Goal: Task Accomplishment & Management: Manage account settings

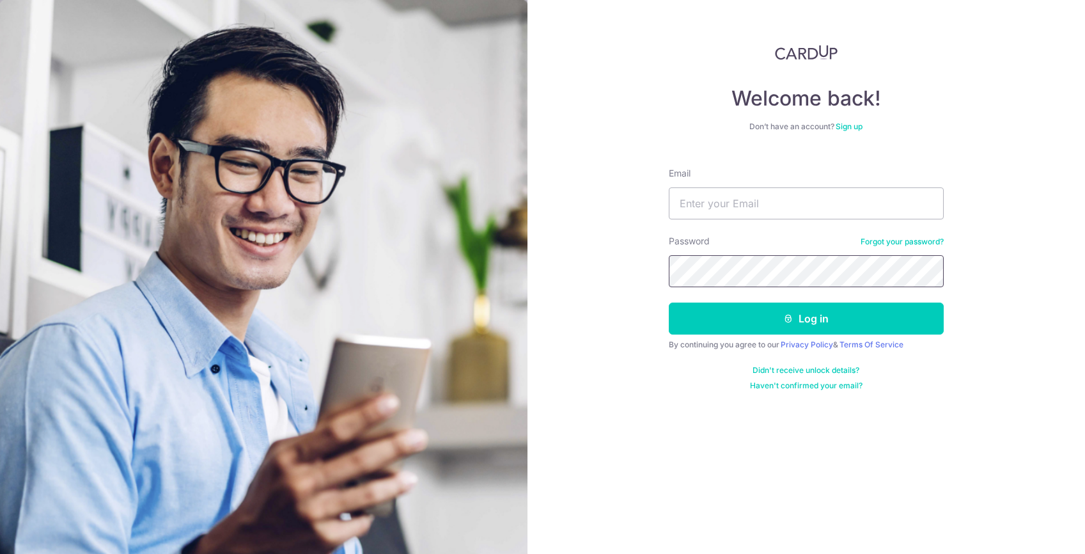
click at [669, 287] on div at bounding box center [669, 287] width 0 height 0
type input "[PERSON_NAME][EMAIL_ADDRESS][DOMAIN_NAME]"
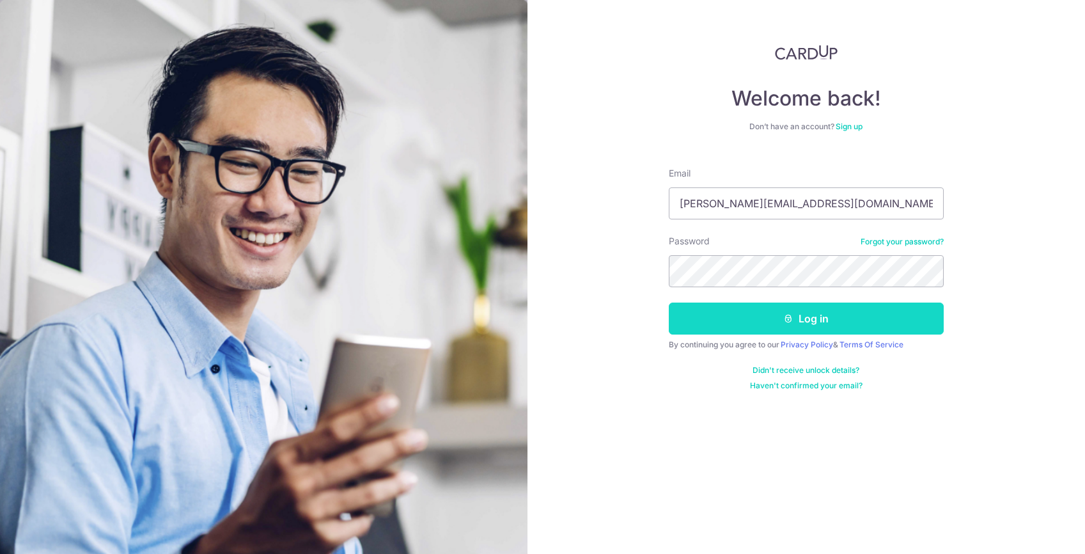
click at [825, 318] on button "Log in" at bounding box center [806, 318] width 275 height 32
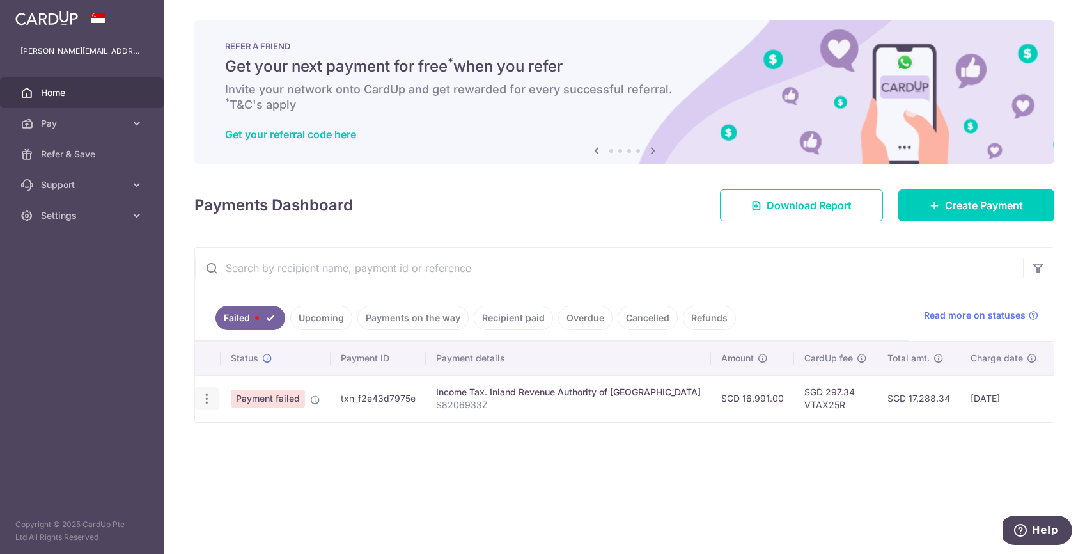
click at [207, 398] on icon "button" at bounding box center [206, 398] width 13 height 13
click at [267, 432] on span "Update payment" at bounding box center [274, 433] width 87 height 15
radio input "true"
type input "16,991.00"
type input "S8206933Z"
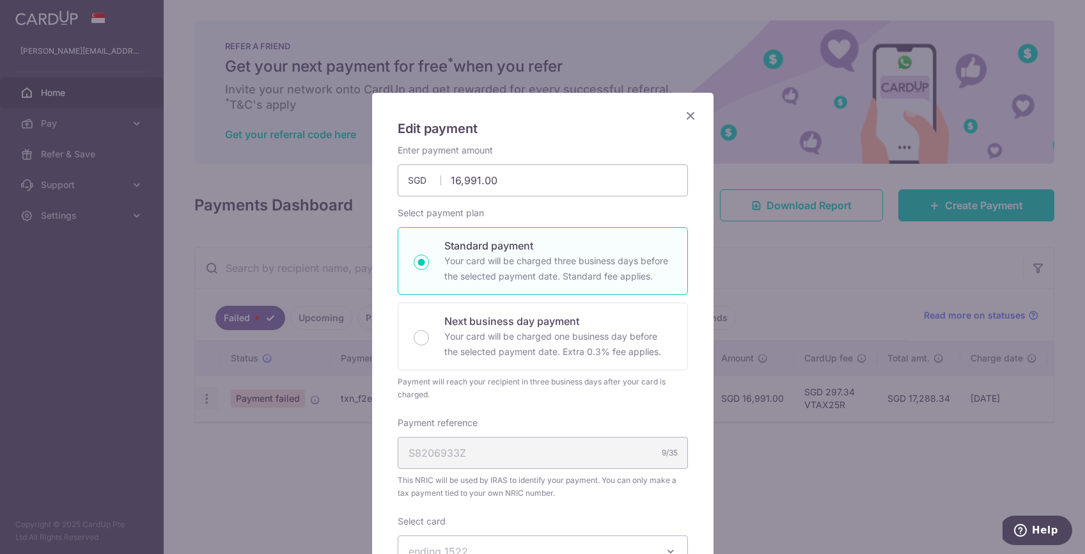
type input "VTAX25R"
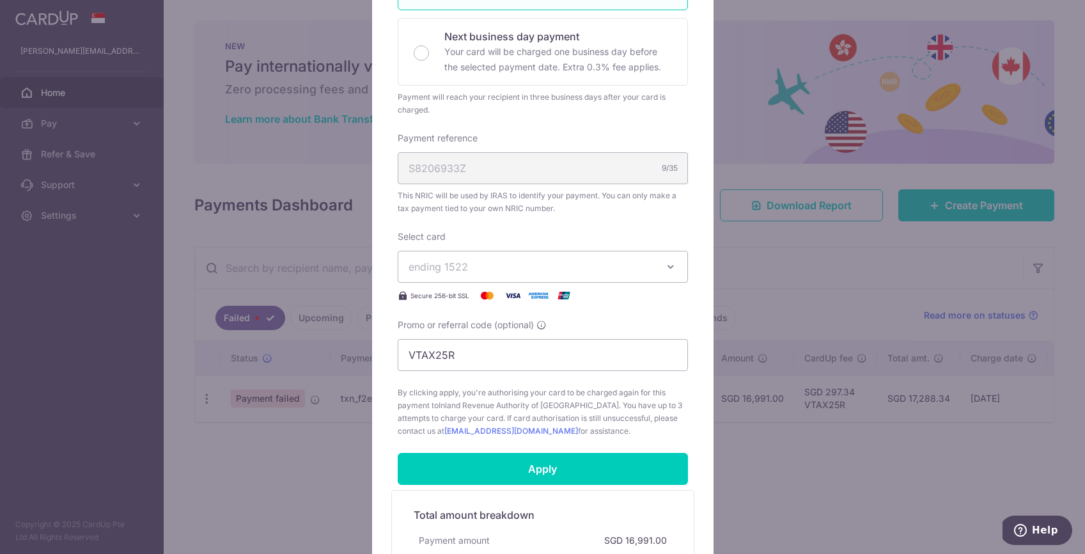
scroll to position [285, 0]
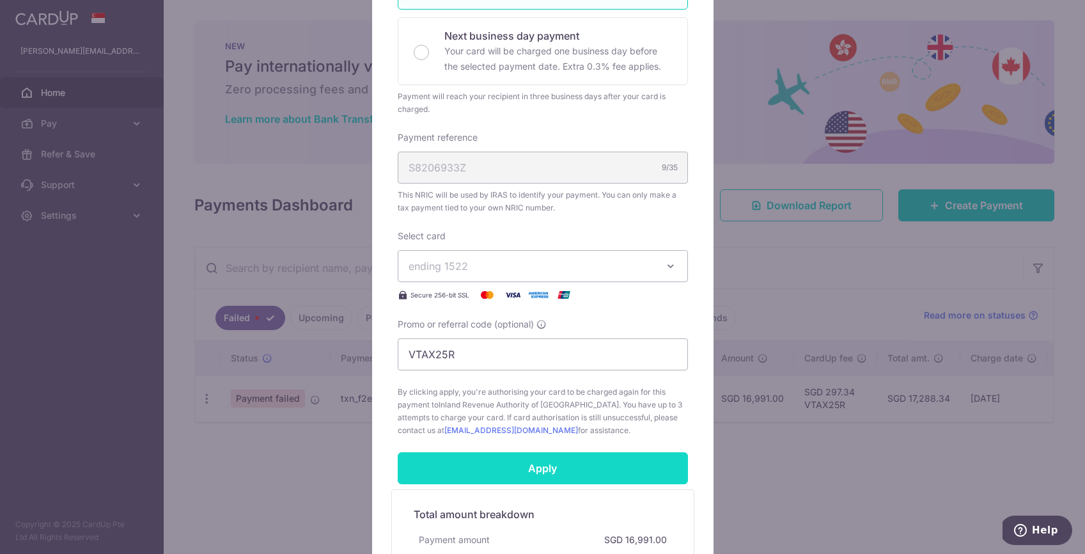
click at [561, 473] on input "Apply" at bounding box center [543, 468] width 290 height 32
